Goal: Ask a question

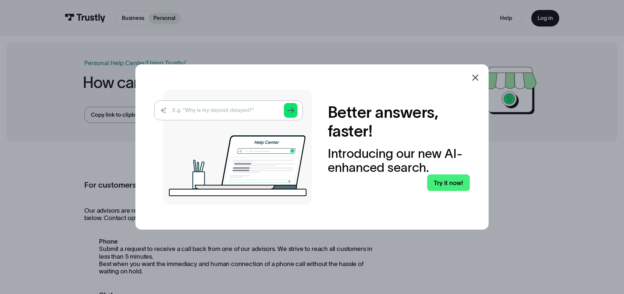
click at [480, 77] on icon at bounding box center [475, 77] width 9 height 9
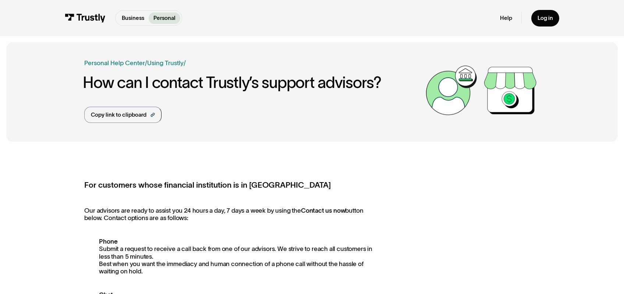
click at [504, 14] on div "Help Log in" at bounding box center [529, 18] width 59 height 17
click at [504, 23] on div "Help Log in" at bounding box center [529, 18] width 59 height 17
click at [506, 19] on link "Help" at bounding box center [506, 17] width 12 height 7
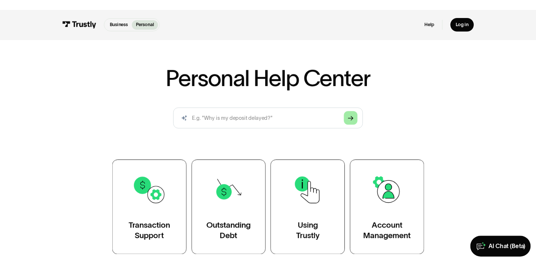
scroll to position [68, 0]
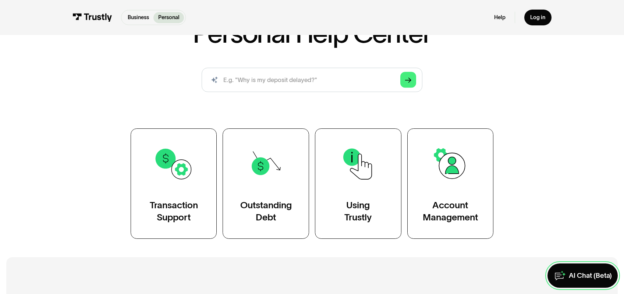
click at [589, 274] on div "AI Chat (Beta)" at bounding box center [590, 275] width 43 height 9
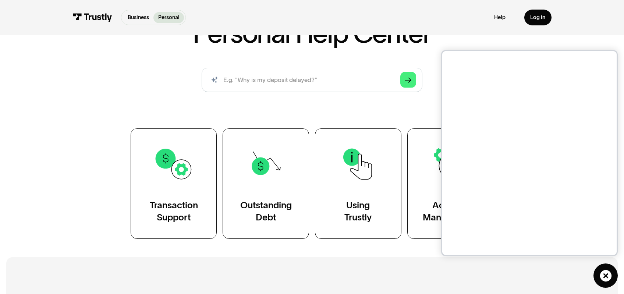
click at [433, 93] on div "AI-powered search ( 1 / 4 ) Type your question and our smart search will find y…" at bounding box center [312, 83] width 441 height 31
click at [599, 276] on link "AI Chat (Beta)" at bounding box center [606, 276] width 24 height 24
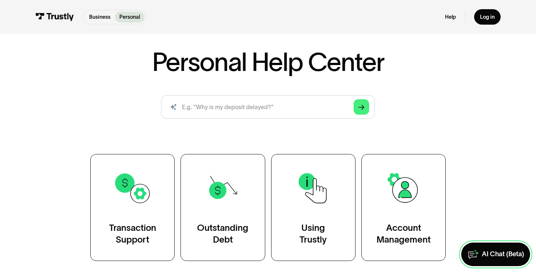
scroll to position [0, 0]
